Goal: Information Seeking & Learning: Understand process/instructions

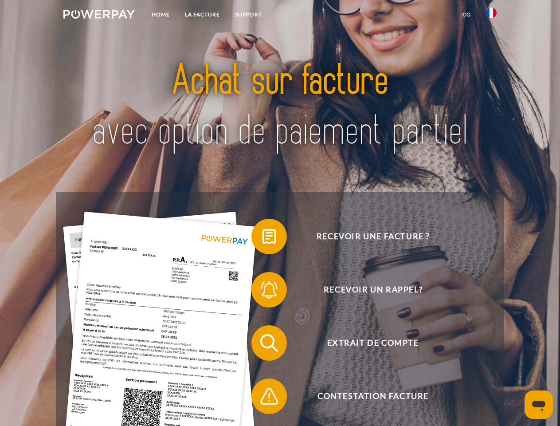
click at [99, 16] on img at bounding box center [98, 14] width 71 height 9
click at [491, 16] on img at bounding box center [491, 13] width 11 height 11
click at [466, 15] on link "CG" at bounding box center [466, 15] width 23 height 16
click at [262, 238] on span at bounding box center [256, 236] width 44 height 44
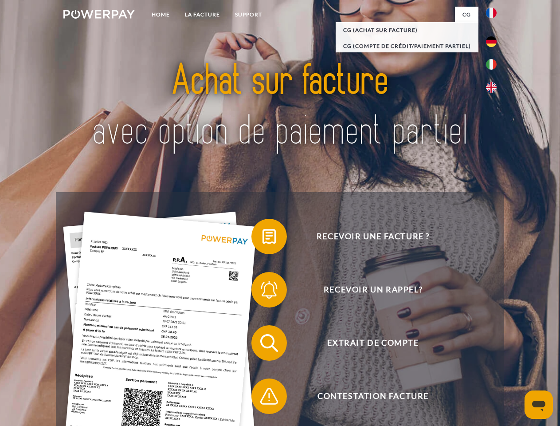
click at [262, 291] on span at bounding box center [256, 289] width 44 height 44
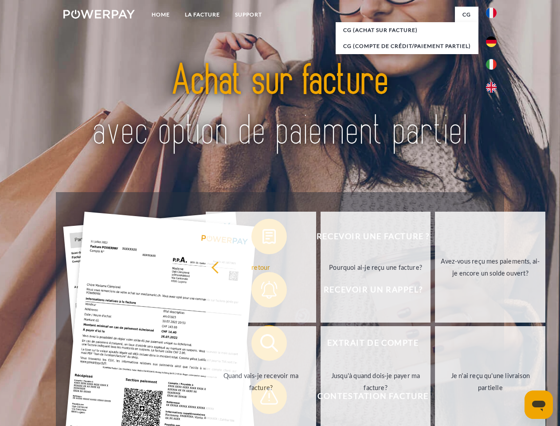
click at [320, 344] on link "Jusqu'à quand dois-je payer ma facture?" at bounding box center [375, 381] width 110 height 111
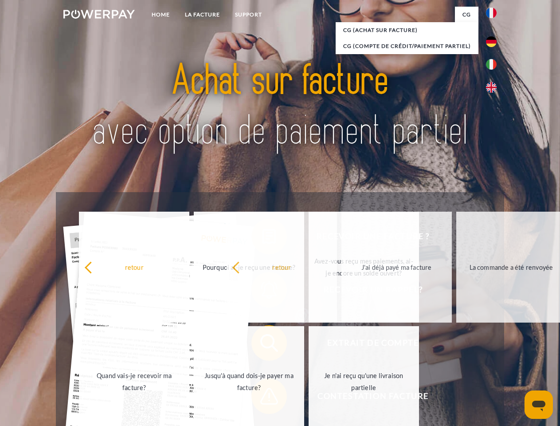
click at [262, 398] on span at bounding box center [256, 396] width 44 height 44
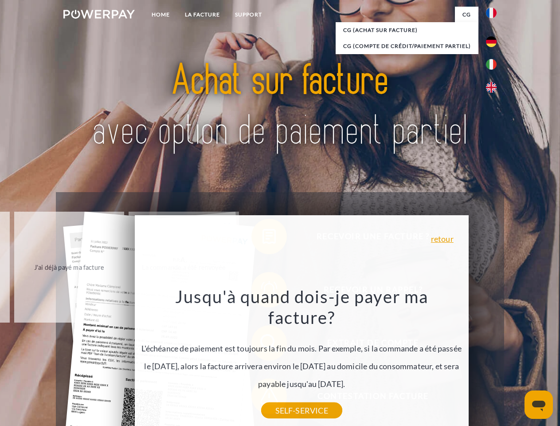
click at [539, 404] on icon "Ouvrir la fenêtre de messagerie" at bounding box center [538, 405] width 13 height 11
